Goal: Check status: Check status

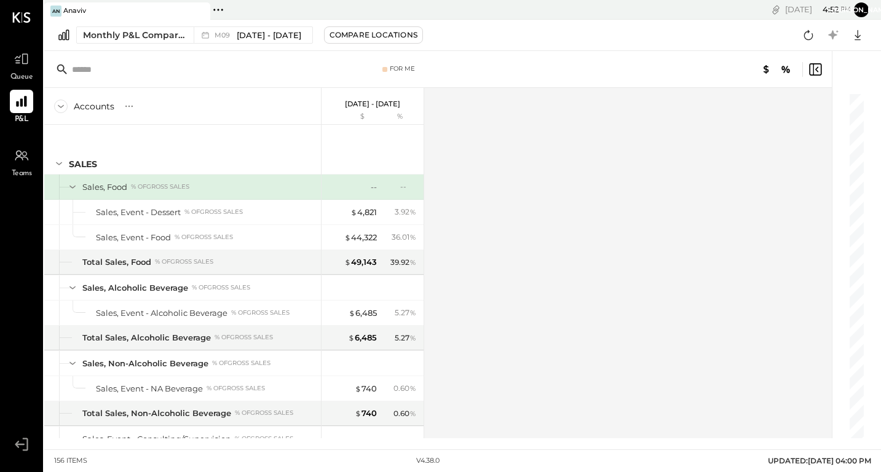
scroll to position [2912, 0]
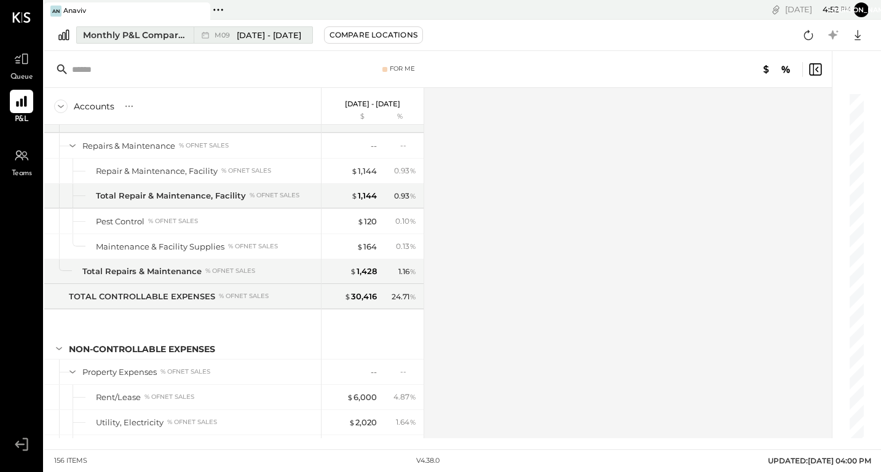
click at [248, 36] on span "[DATE] - [DATE]" at bounding box center [269, 36] width 65 height 12
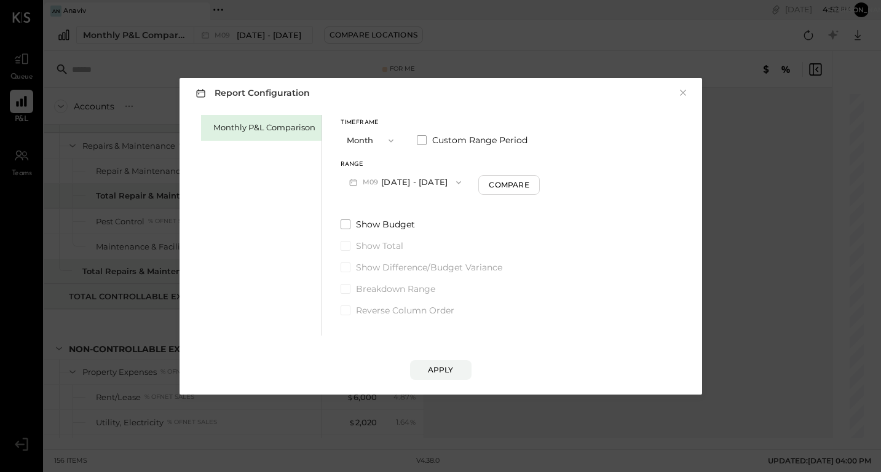
click at [454, 182] on icon "button" at bounding box center [459, 183] width 10 height 10
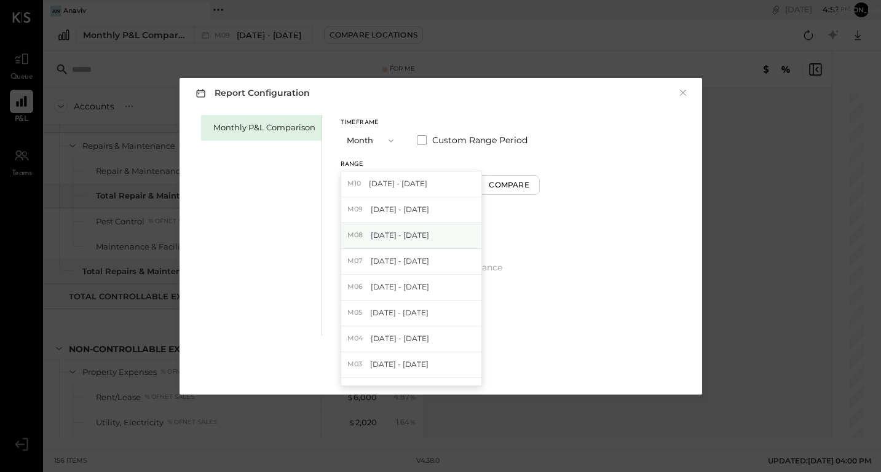
click at [404, 235] on span "[DATE] - [DATE]" at bounding box center [400, 235] width 58 height 10
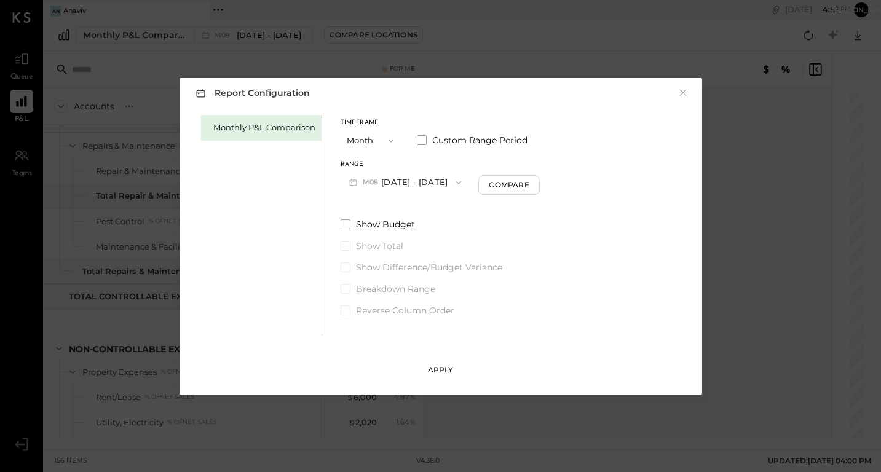
click at [437, 364] on button "Apply" at bounding box center [440, 370] width 61 height 20
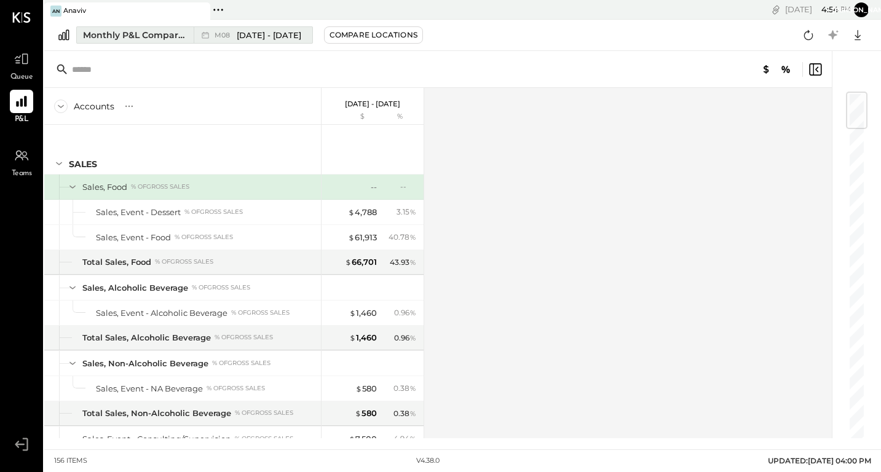
click at [258, 34] on span "[DATE] - [DATE]" at bounding box center [269, 36] width 65 height 12
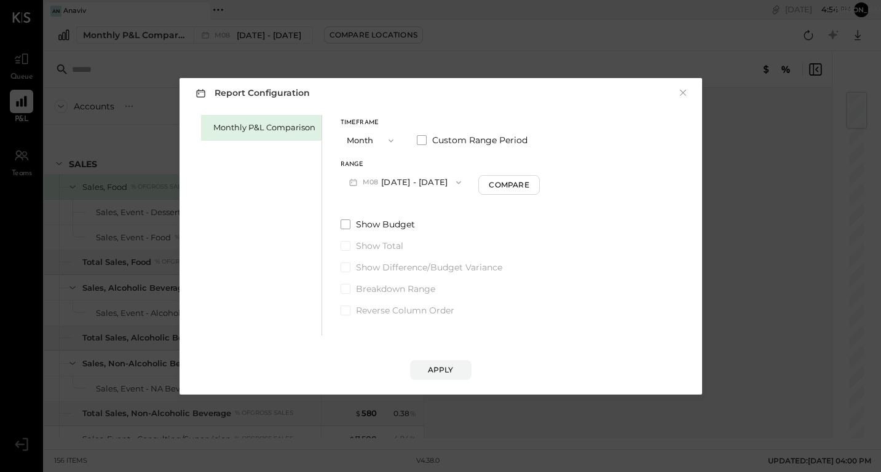
click at [455, 183] on icon "button" at bounding box center [459, 183] width 10 height 10
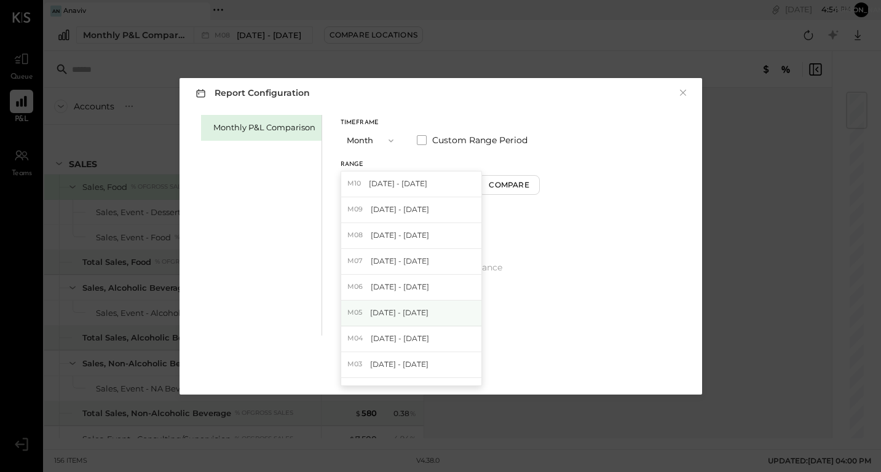
click at [404, 310] on span "[DATE] - [DATE]" at bounding box center [399, 312] width 58 height 10
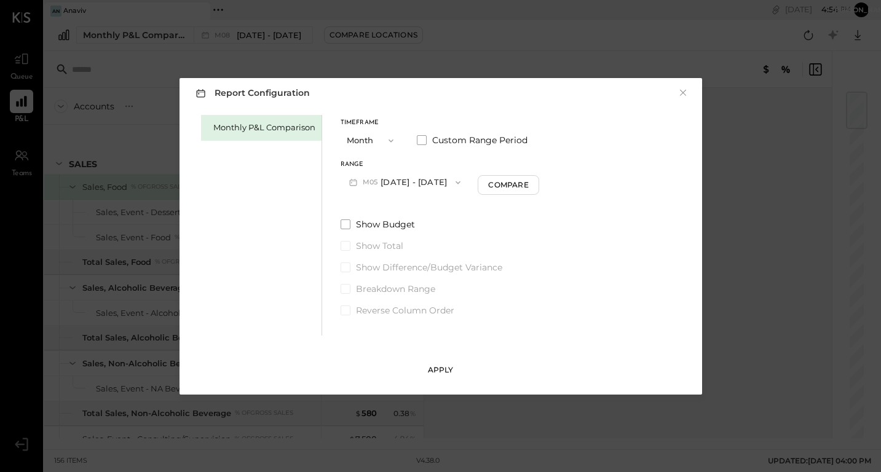
click at [443, 370] on div "Apply" at bounding box center [441, 369] width 26 height 10
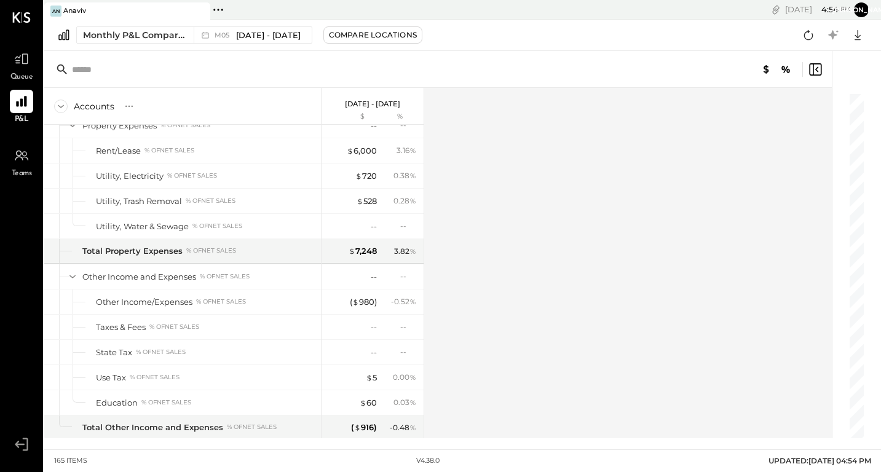
scroll to position [3442, 0]
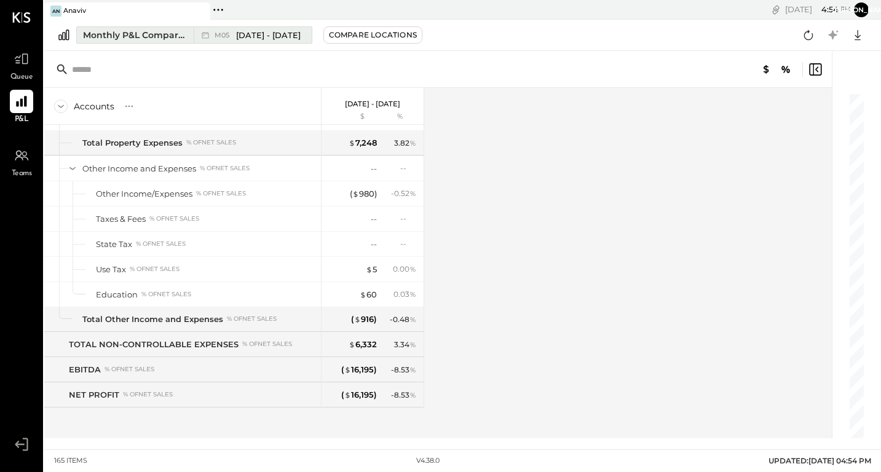
click at [299, 35] on div "M05 [DATE] - [DATE]" at bounding box center [250, 35] width 112 height 16
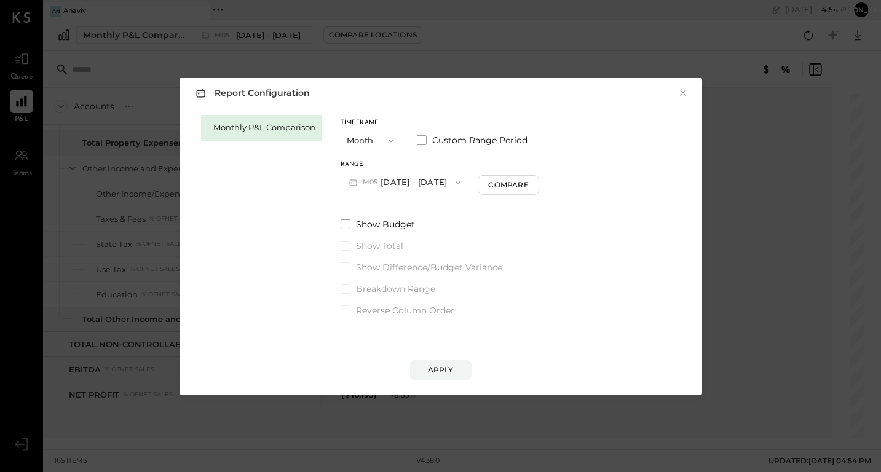
click at [453, 180] on icon "button" at bounding box center [458, 183] width 10 height 10
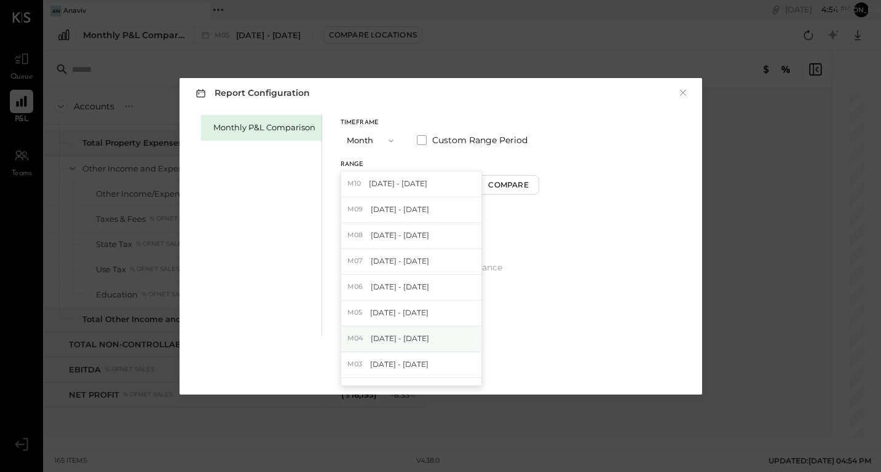
click at [414, 334] on span "[DATE] - [DATE]" at bounding box center [400, 338] width 58 height 10
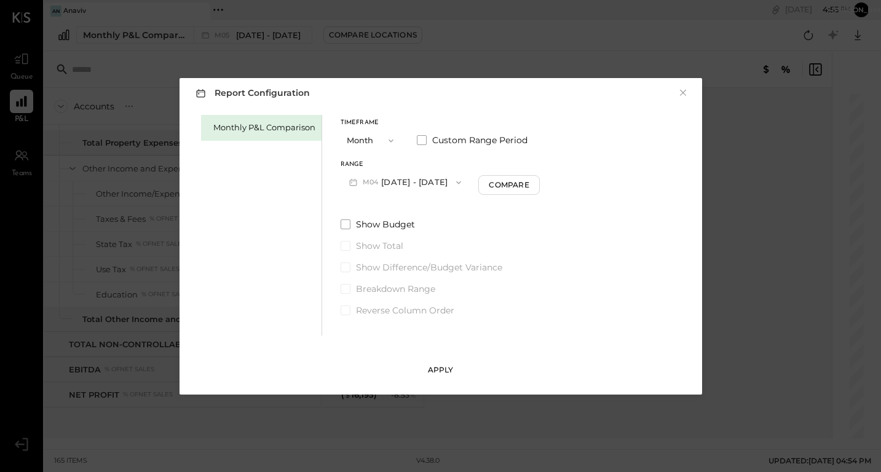
click at [444, 370] on div "Apply" at bounding box center [441, 369] width 26 height 10
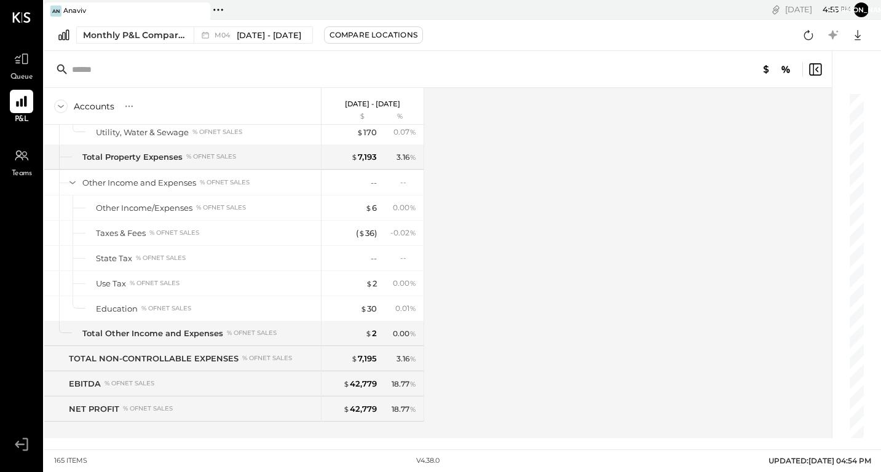
scroll to position [3442, 0]
